Goal: Browse casually: Explore the website without a specific task or goal

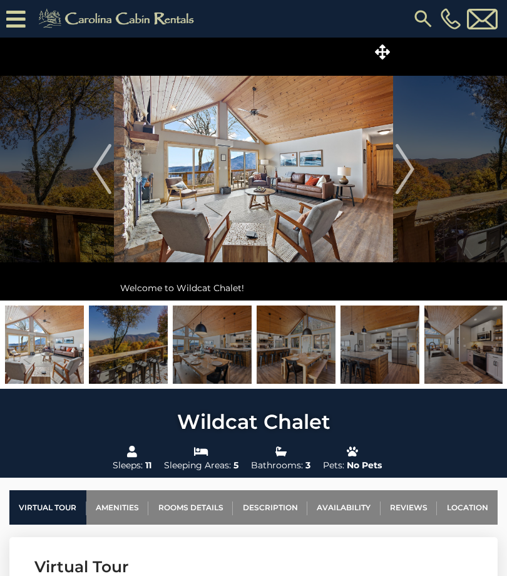
click at [128, 342] on img at bounding box center [128, 344] width 79 height 78
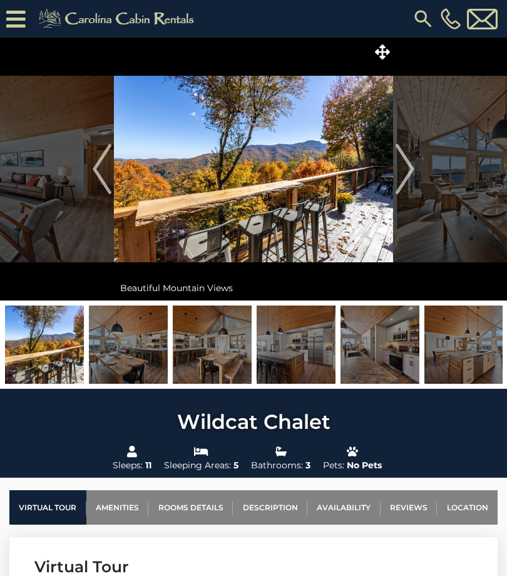
click at [118, 345] on img at bounding box center [128, 344] width 79 height 78
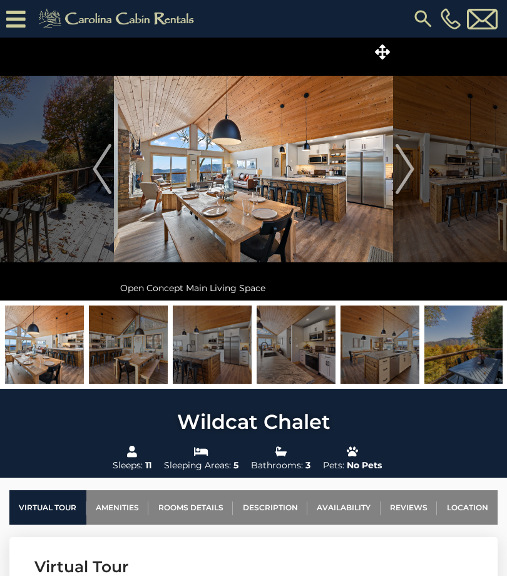
click at [144, 342] on img at bounding box center [128, 344] width 79 height 78
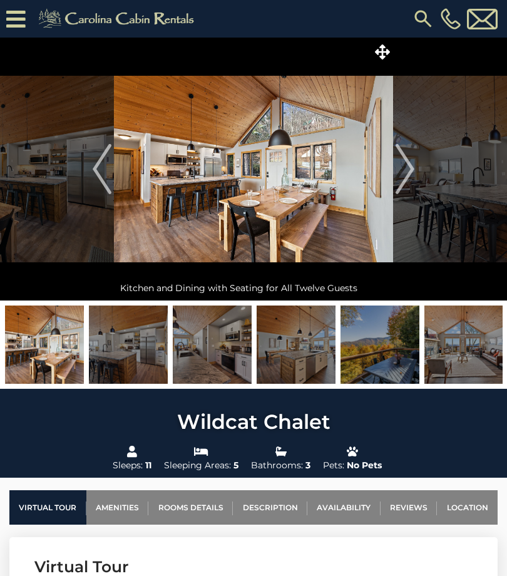
click at [127, 344] on img at bounding box center [128, 344] width 79 height 78
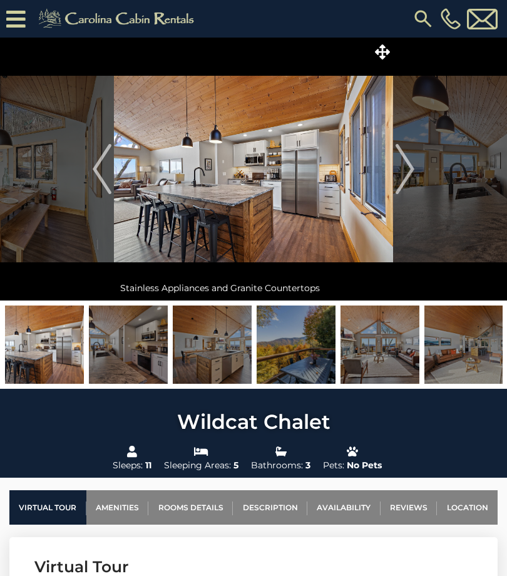
click at [134, 337] on img at bounding box center [128, 344] width 79 height 78
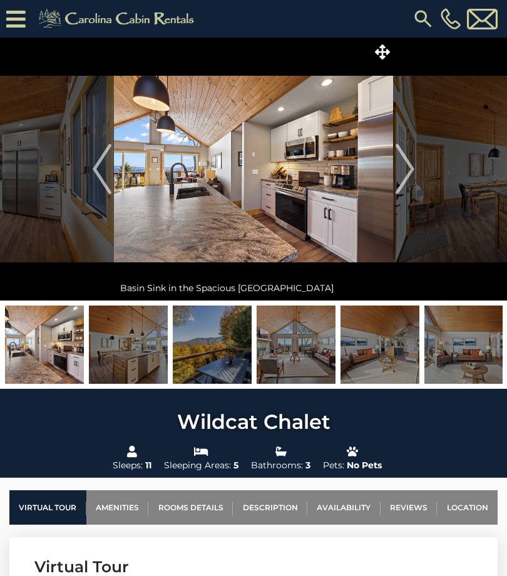
click at [126, 351] on img at bounding box center [128, 344] width 79 height 78
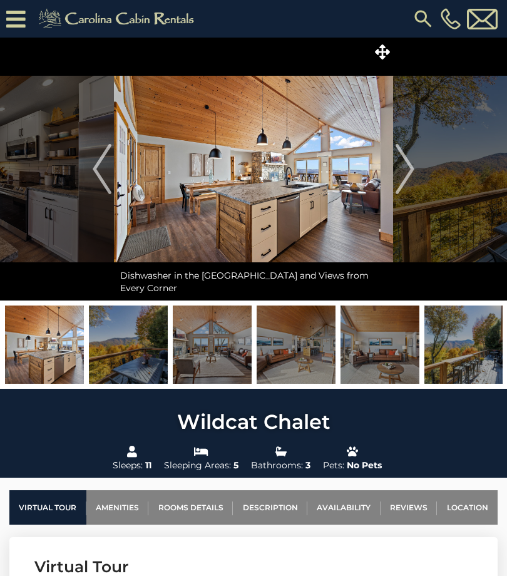
click at [134, 347] on img at bounding box center [128, 344] width 79 height 78
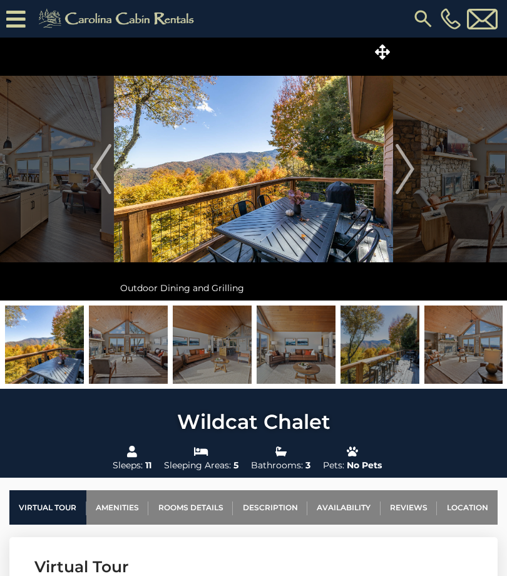
click at [120, 344] on img at bounding box center [128, 344] width 79 height 78
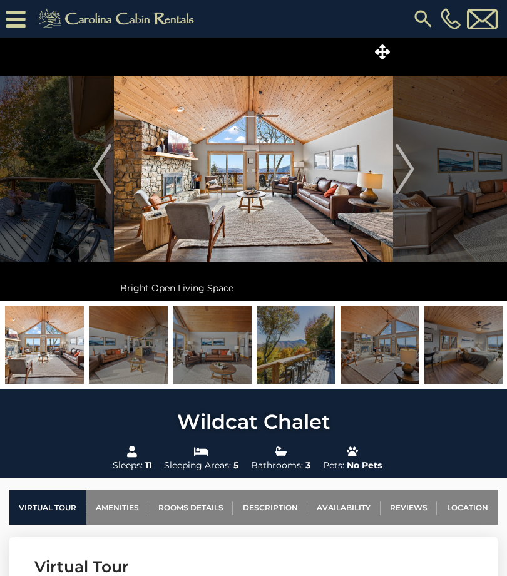
click at [127, 330] on img at bounding box center [128, 344] width 79 height 78
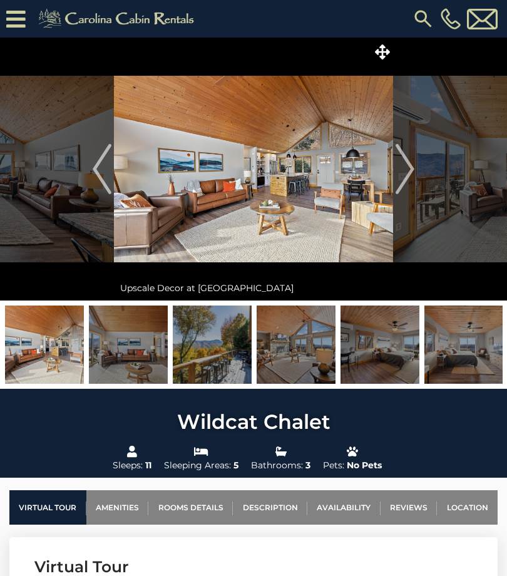
click at [140, 334] on img at bounding box center [128, 344] width 79 height 78
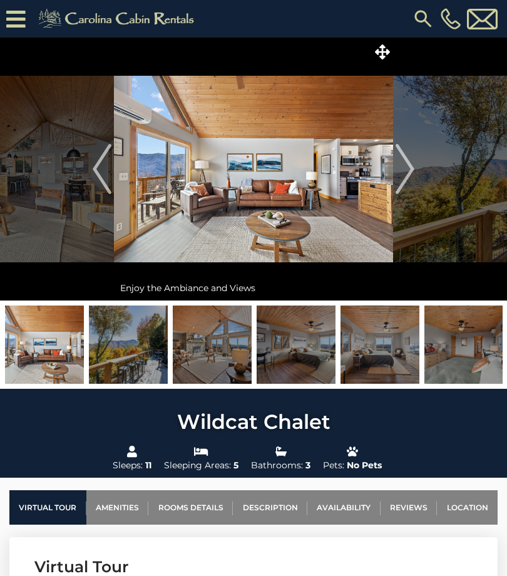
click at [140, 342] on img at bounding box center [128, 344] width 79 height 78
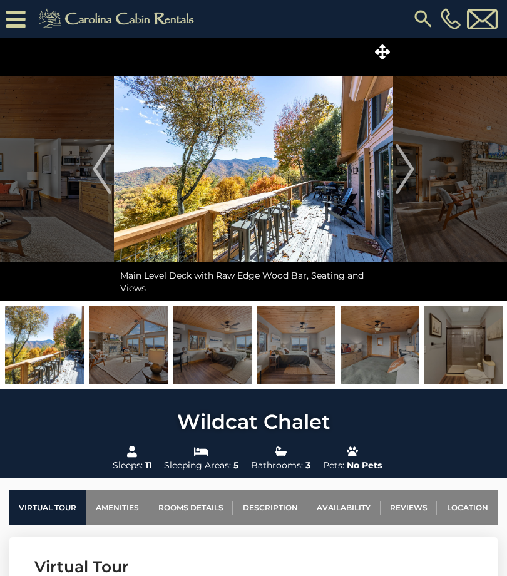
click at [138, 340] on img at bounding box center [128, 344] width 79 height 78
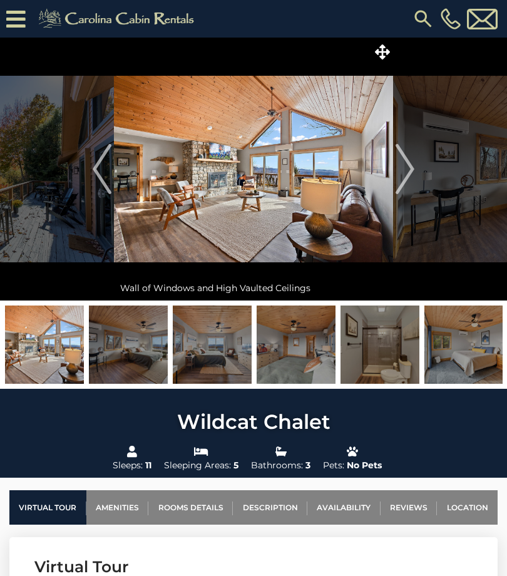
click at [128, 344] on img at bounding box center [128, 344] width 79 height 78
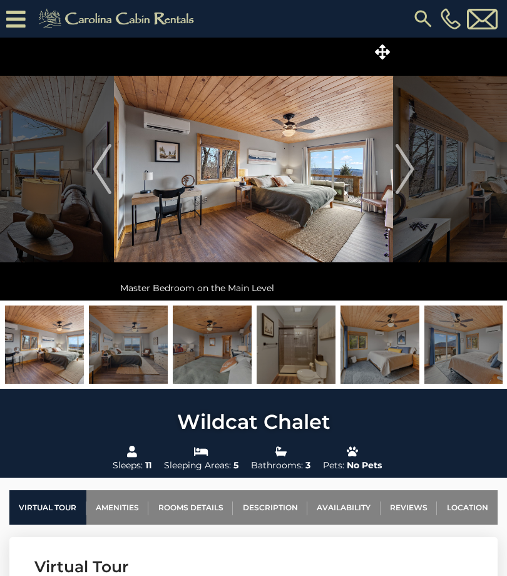
click at [126, 350] on img at bounding box center [128, 344] width 79 height 78
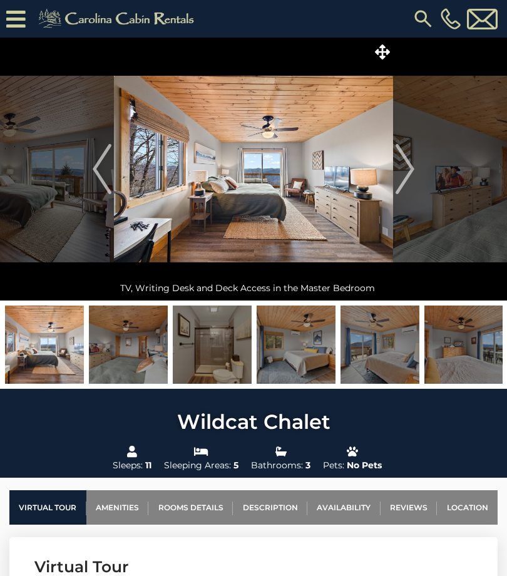
click at [126, 335] on img at bounding box center [128, 344] width 79 height 78
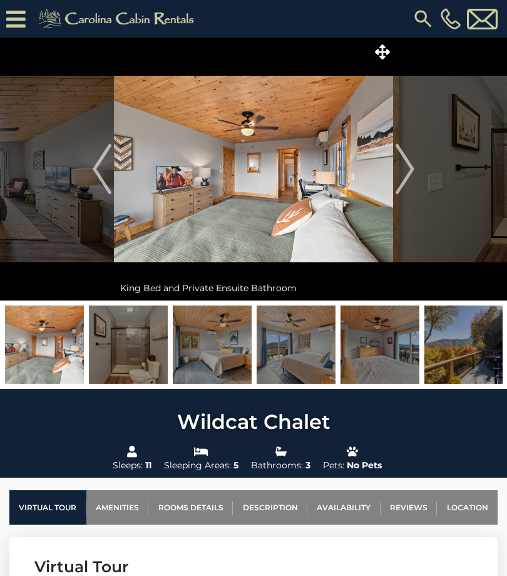
click at [134, 343] on img at bounding box center [128, 344] width 79 height 78
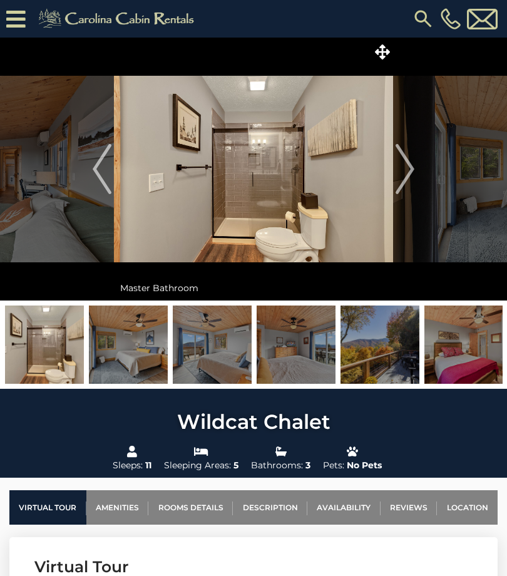
click at [134, 344] on img at bounding box center [128, 344] width 79 height 78
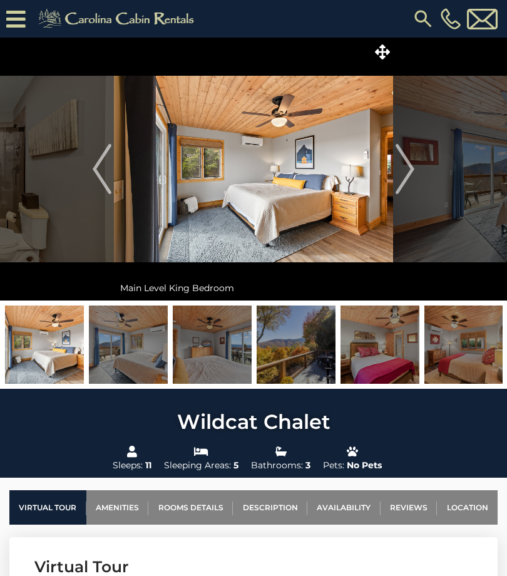
click at [135, 344] on img at bounding box center [128, 344] width 79 height 78
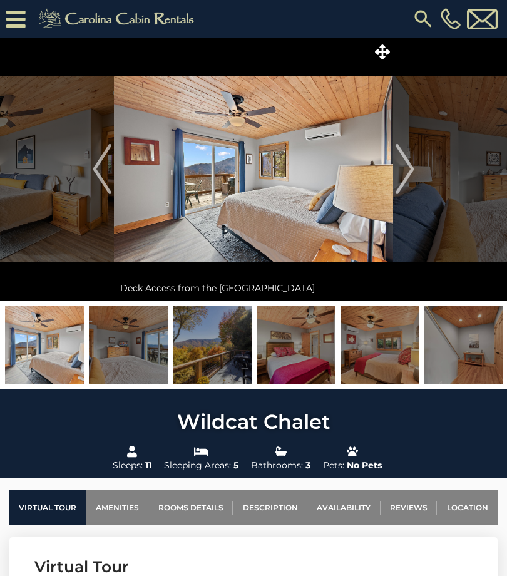
click at [128, 339] on img at bounding box center [128, 344] width 79 height 78
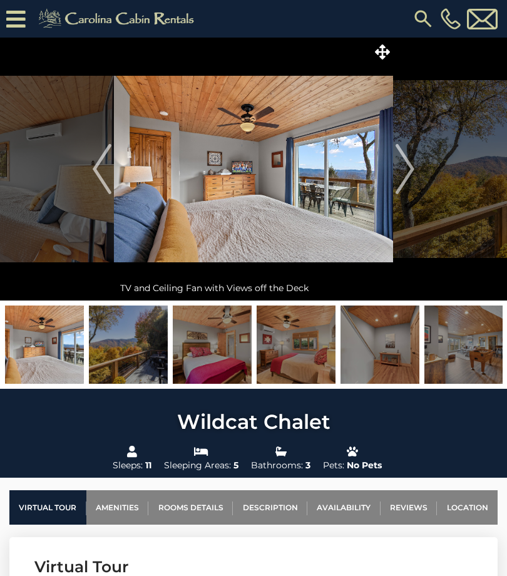
click at [115, 347] on img at bounding box center [128, 344] width 79 height 78
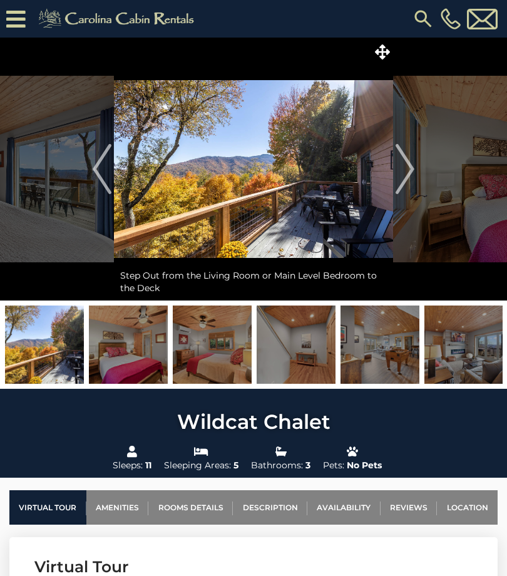
click at [131, 335] on img at bounding box center [128, 344] width 79 height 78
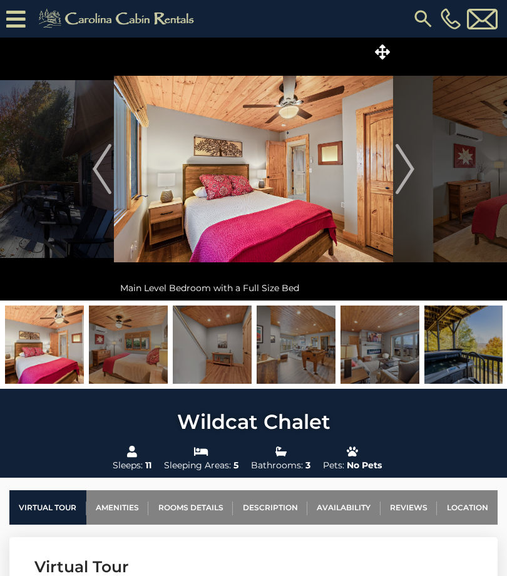
click at [129, 340] on img at bounding box center [128, 344] width 79 height 78
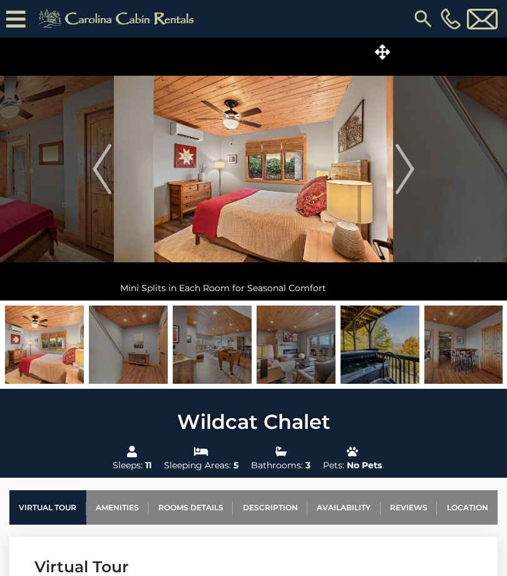
click at [135, 345] on img at bounding box center [128, 344] width 79 height 78
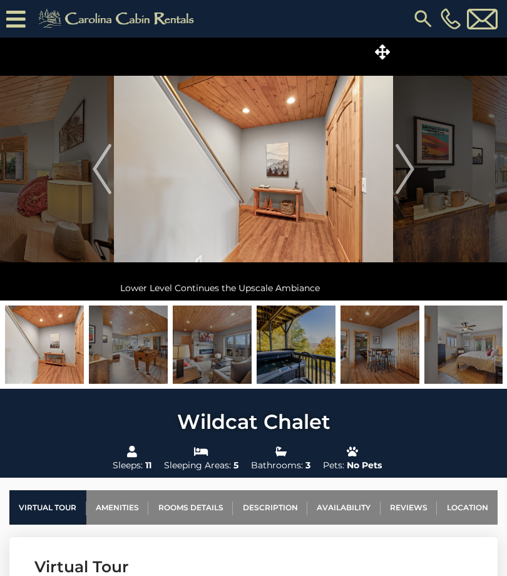
click at [140, 340] on img at bounding box center [128, 344] width 79 height 78
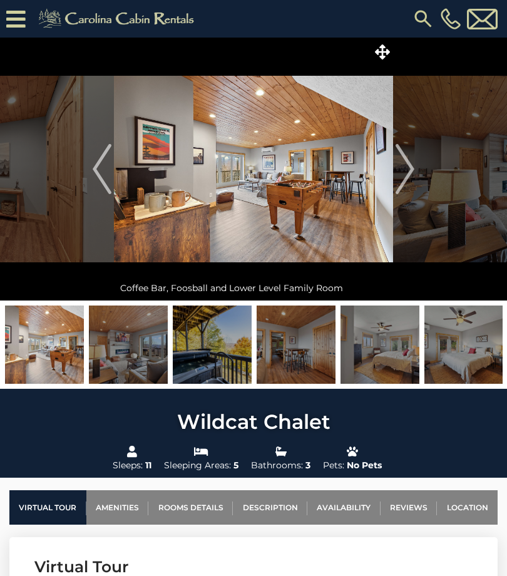
click at [133, 346] on img at bounding box center [128, 344] width 79 height 78
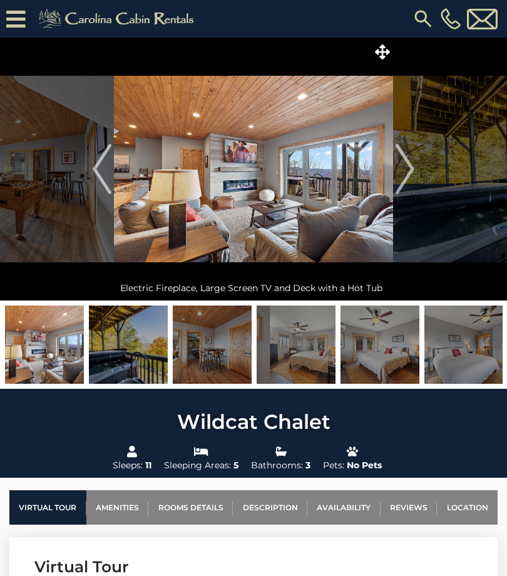
click at [132, 336] on img at bounding box center [128, 344] width 79 height 78
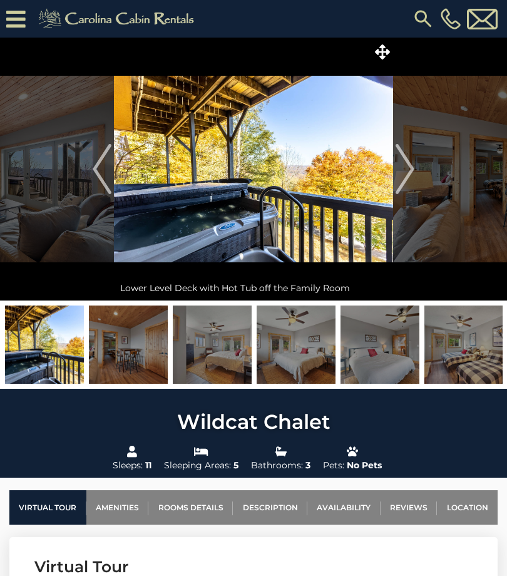
click at [130, 342] on img at bounding box center [128, 344] width 79 height 78
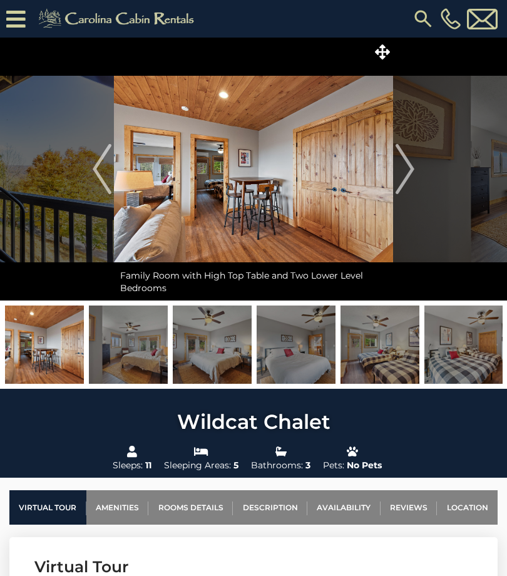
click at [142, 356] on img at bounding box center [128, 344] width 79 height 78
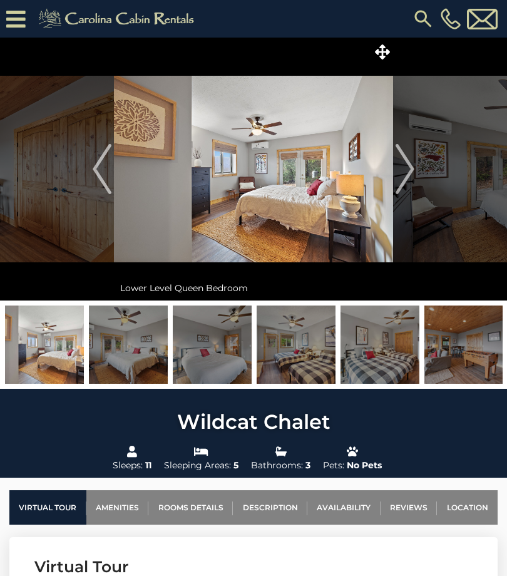
click at [133, 337] on img at bounding box center [128, 344] width 79 height 78
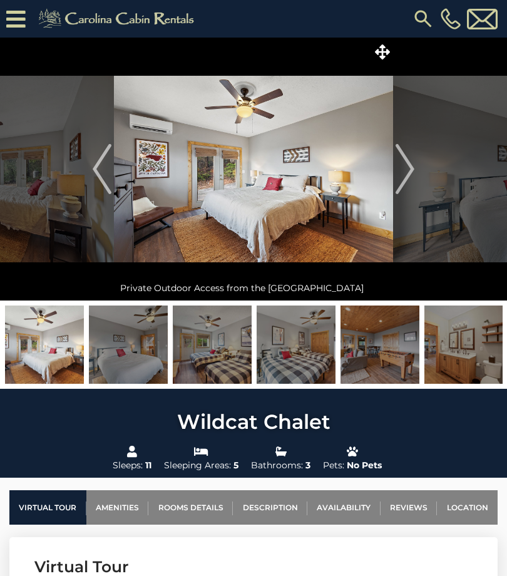
click at [140, 339] on img at bounding box center [128, 344] width 79 height 78
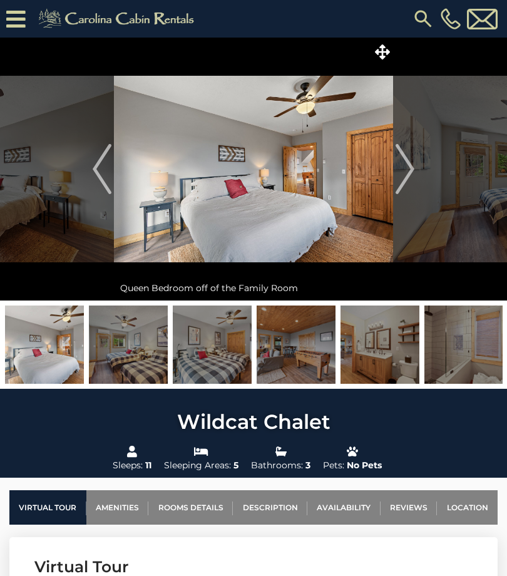
click at [146, 324] on img at bounding box center [128, 344] width 79 height 78
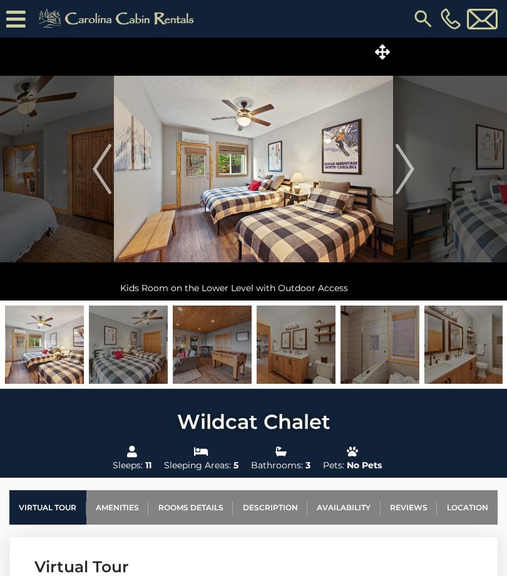
click at [133, 341] on img at bounding box center [128, 344] width 79 height 78
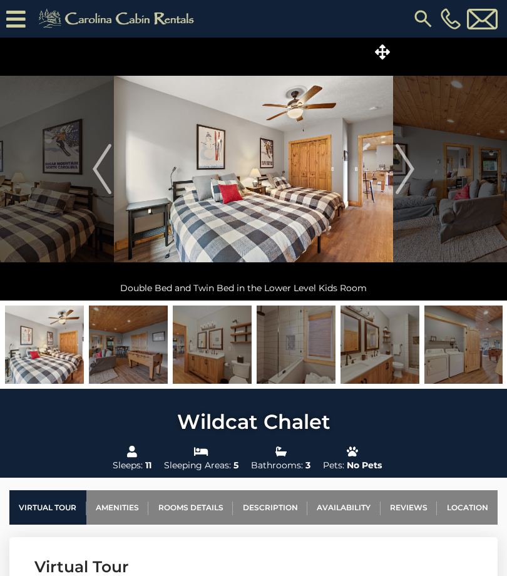
click at [125, 348] on img at bounding box center [128, 344] width 79 height 78
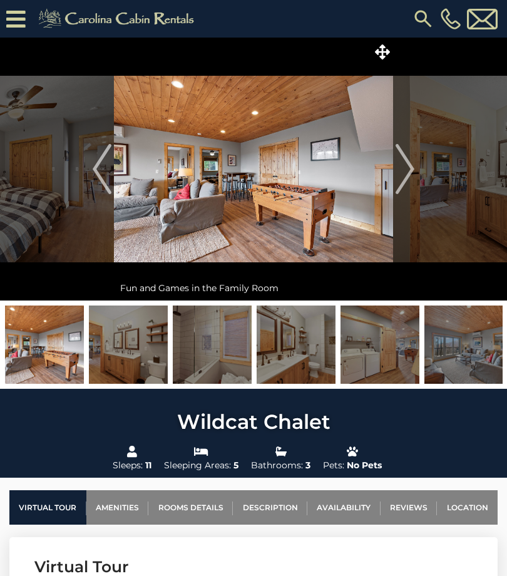
click at [128, 351] on img at bounding box center [128, 344] width 79 height 78
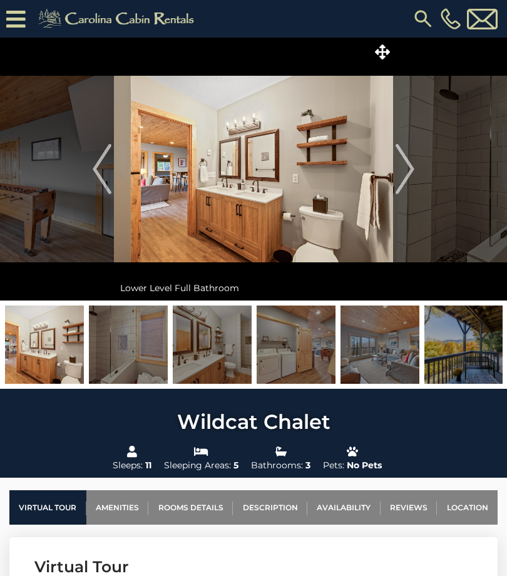
click at [134, 350] on img at bounding box center [128, 344] width 79 height 78
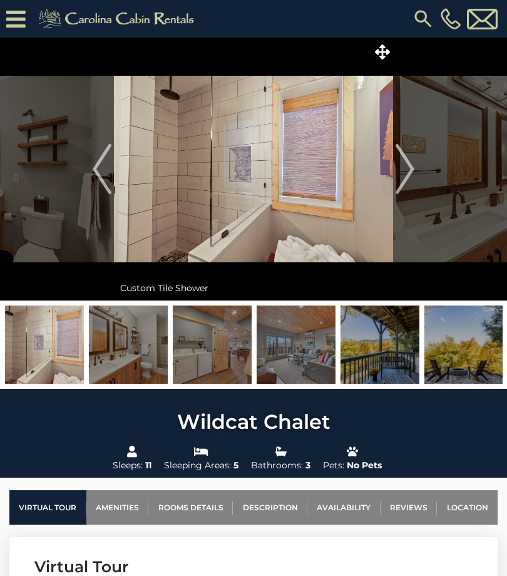
click at [132, 341] on img at bounding box center [128, 344] width 79 height 78
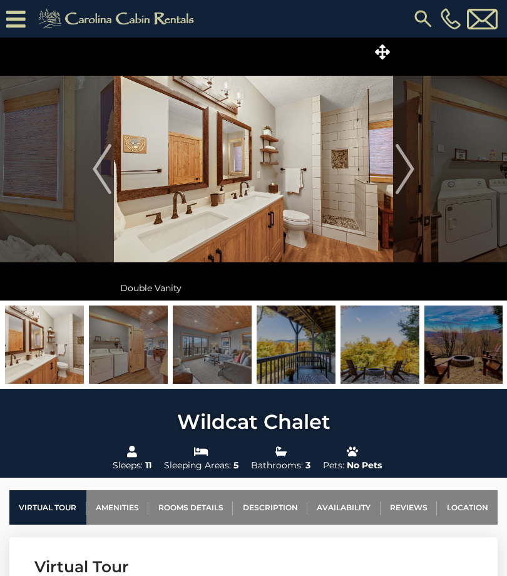
click at [145, 335] on img at bounding box center [128, 344] width 79 height 78
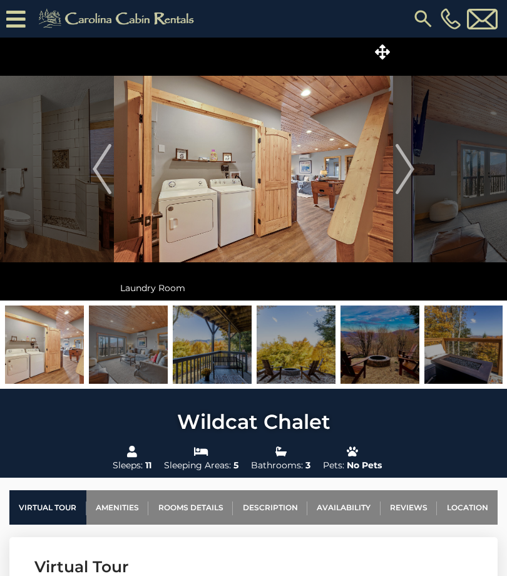
click at [123, 347] on img at bounding box center [128, 344] width 79 height 78
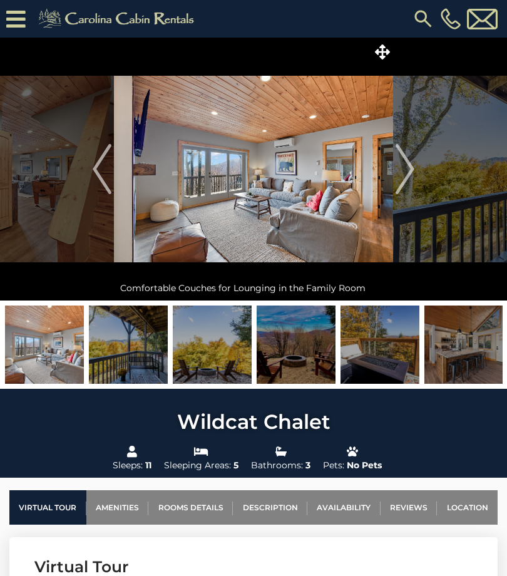
click at [133, 334] on img at bounding box center [128, 344] width 79 height 78
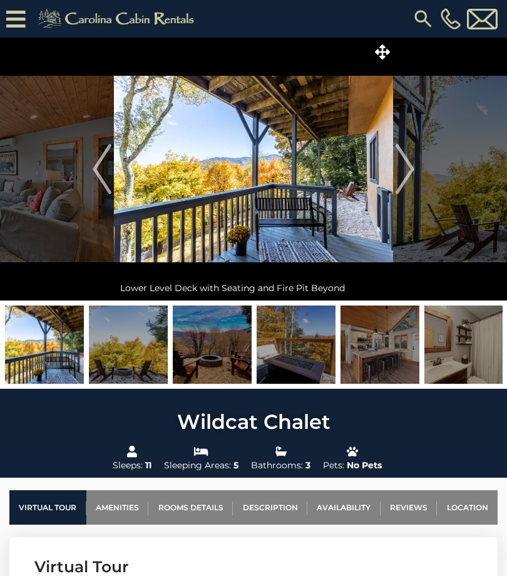
click at [140, 337] on img at bounding box center [128, 344] width 79 height 78
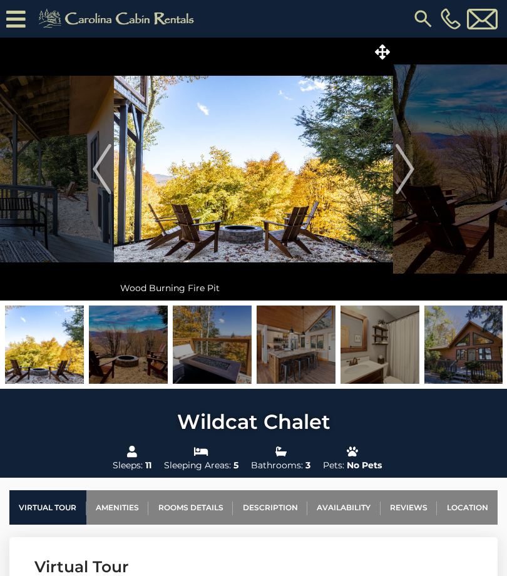
click at [136, 340] on img at bounding box center [128, 344] width 79 height 78
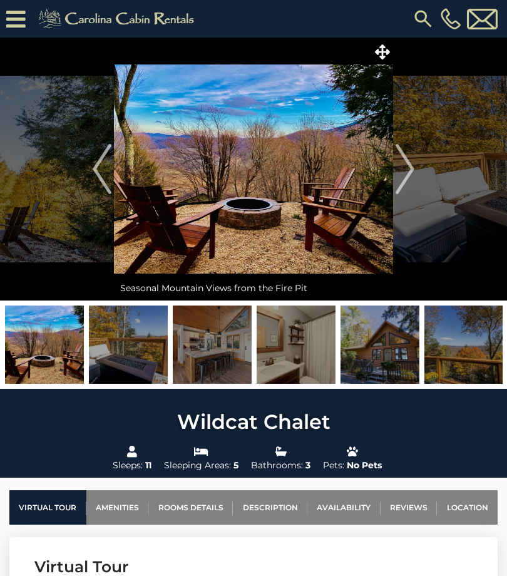
click at [136, 348] on img at bounding box center [128, 344] width 79 height 78
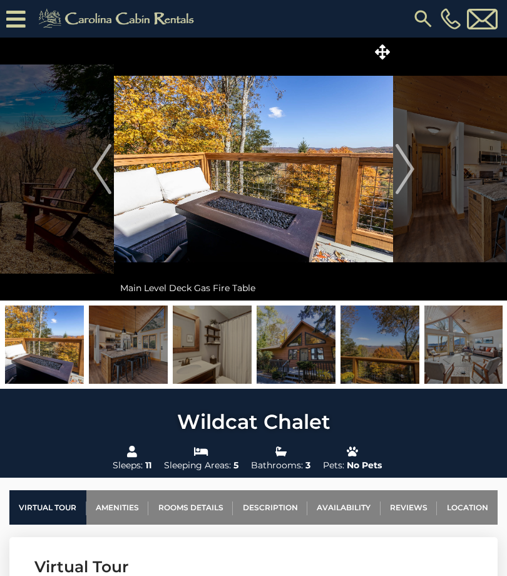
click at [123, 333] on img at bounding box center [128, 344] width 79 height 78
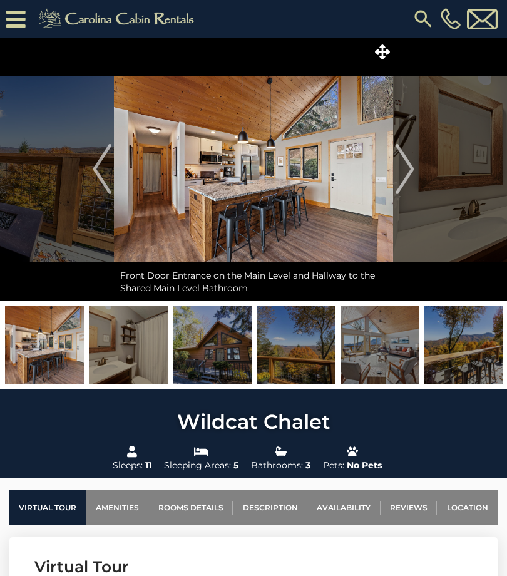
click at [126, 334] on img at bounding box center [128, 344] width 79 height 78
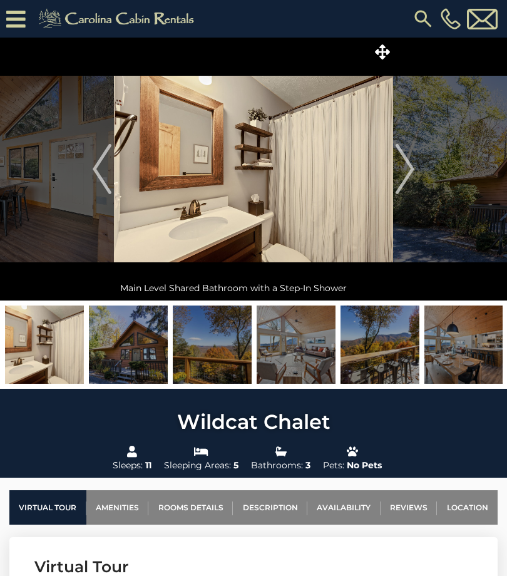
click at [126, 329] on img at bounding box center [128, 344] width 79 height 78
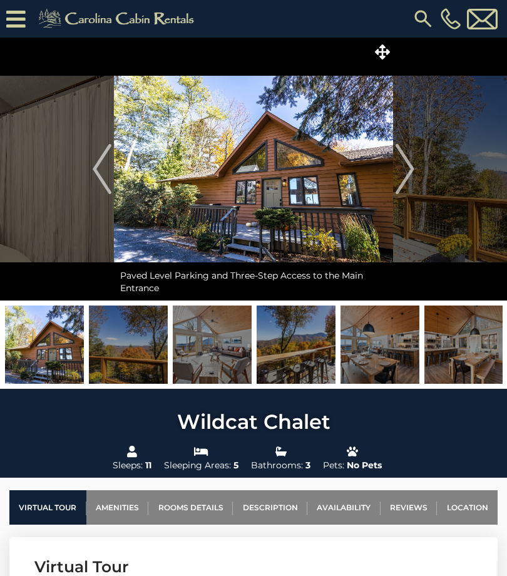
click at [129, 337] on img at bounding box center [128, 344] width 79 height 78
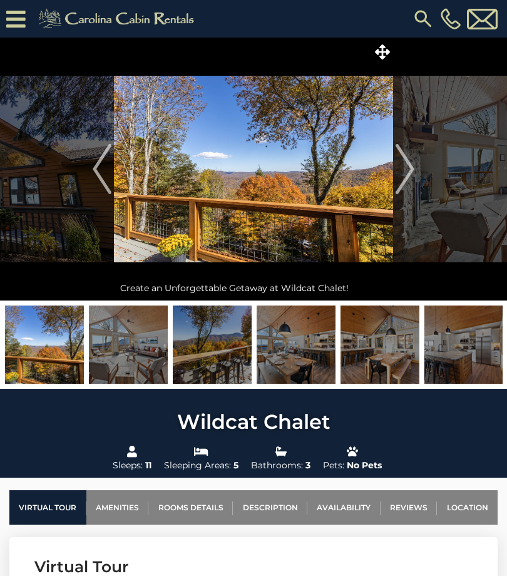
click at [141, 357] on img at bounding box center [128, 344] width 79 height 78
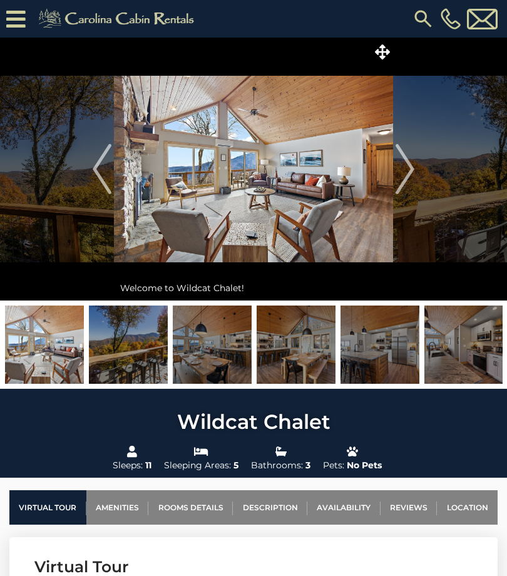
click at [140, 341] on img at bounding box center [128, 344] width 79 height 78
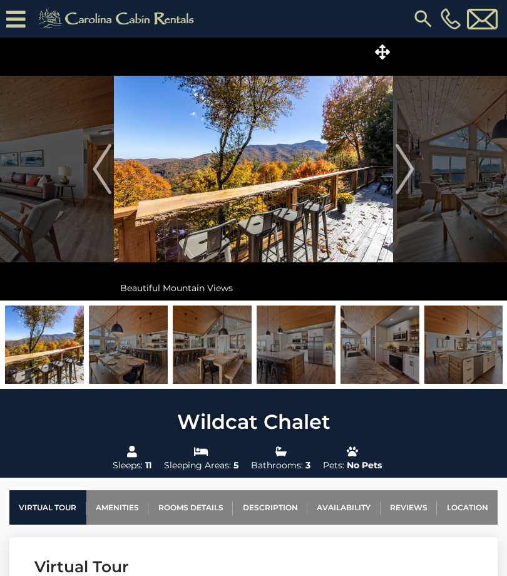
click at [144, 340] on img at bounding box center [128, 344] width 79 height 78
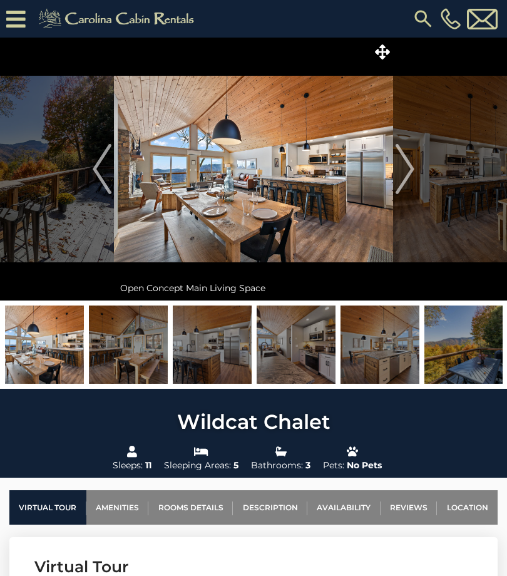
click at [138, 355] on img at bounding box center [128, 344] width 79 height 78
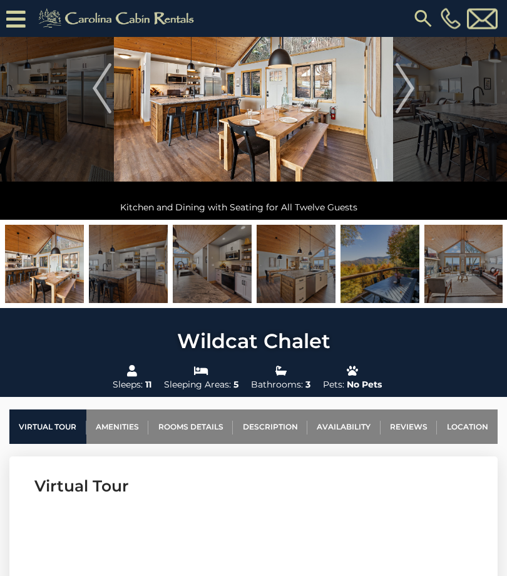
scroll to position [106, 0]
click at [475, 419] on link "Location" at bounding box center [467, 426] width 61 height 34
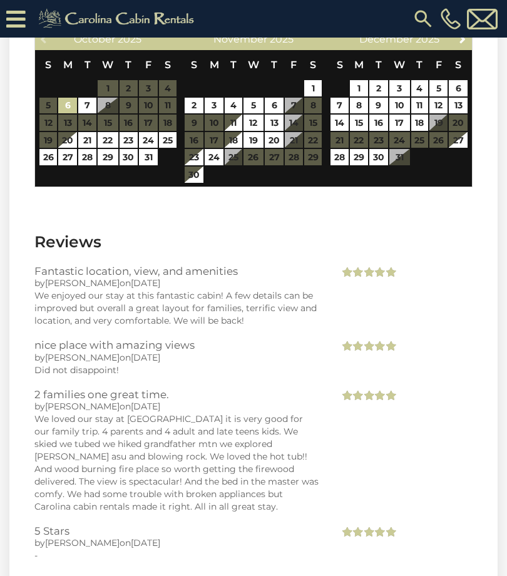
scroll to position [2849, 0]
